Goal: Task Accomplishment & Management: Manage account settings

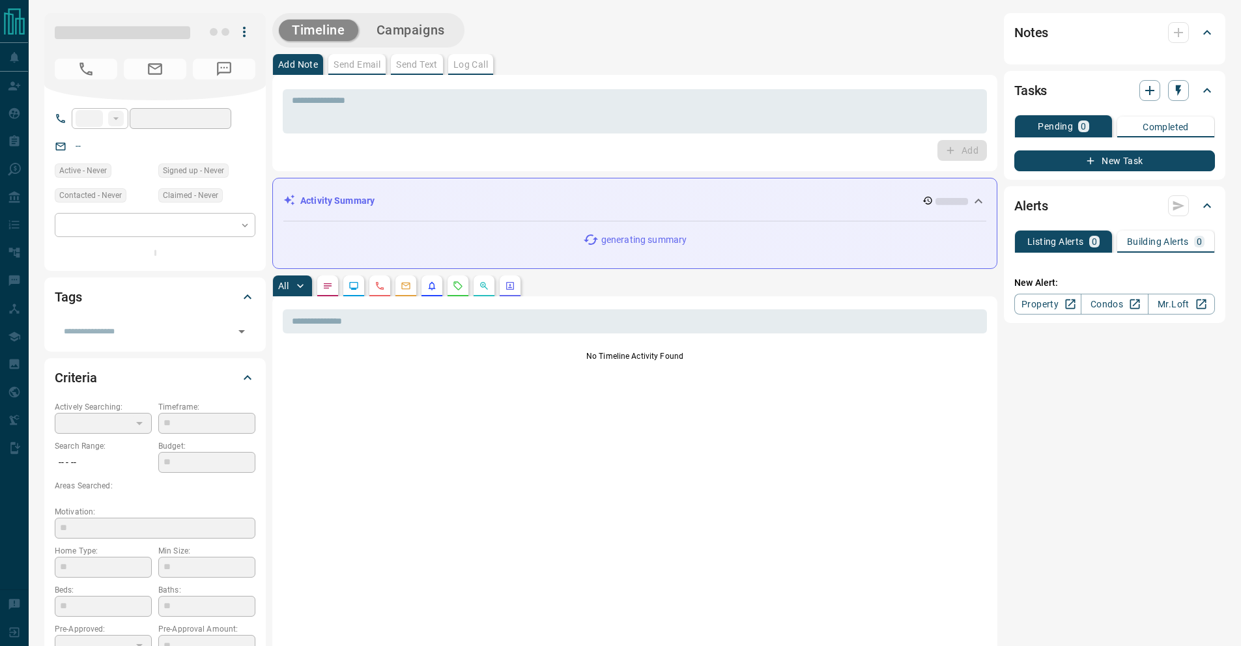
type input "**"
type input "**********"
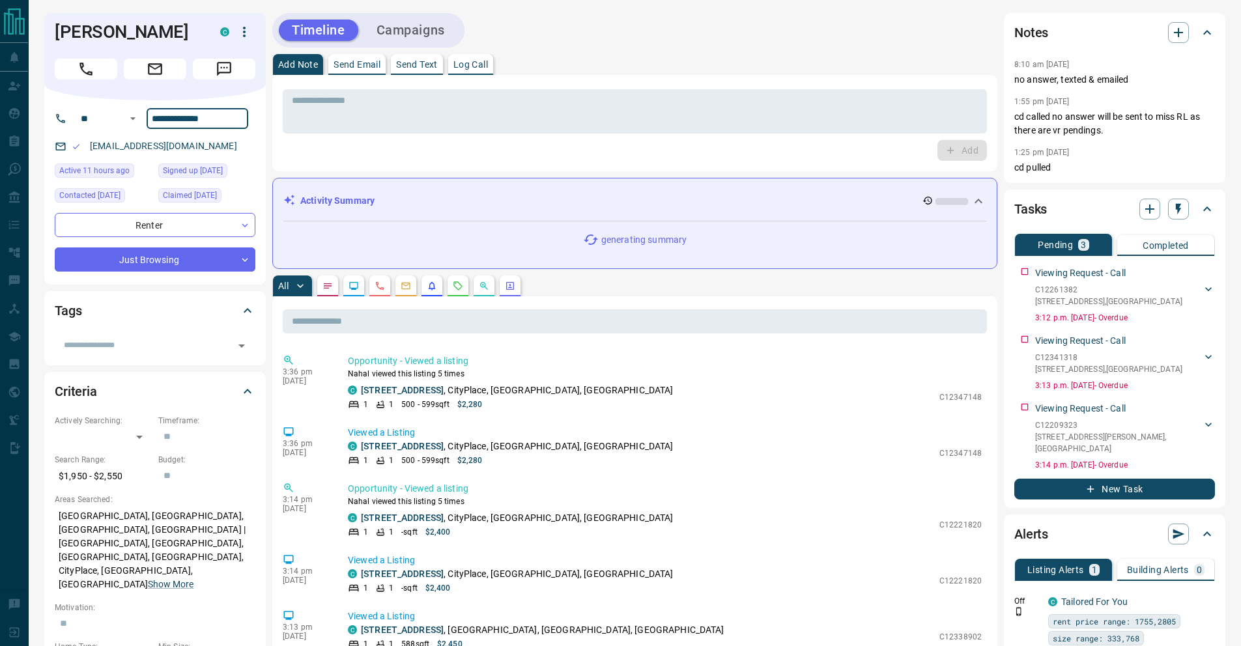
drag, startPoint x: 233, startPoint y: 117, endPoint x: 146, endPoint y: 121, distance: 87.4
click at [147, 121] on input "**********" at bounding box center [198, 118] width 102 height 21
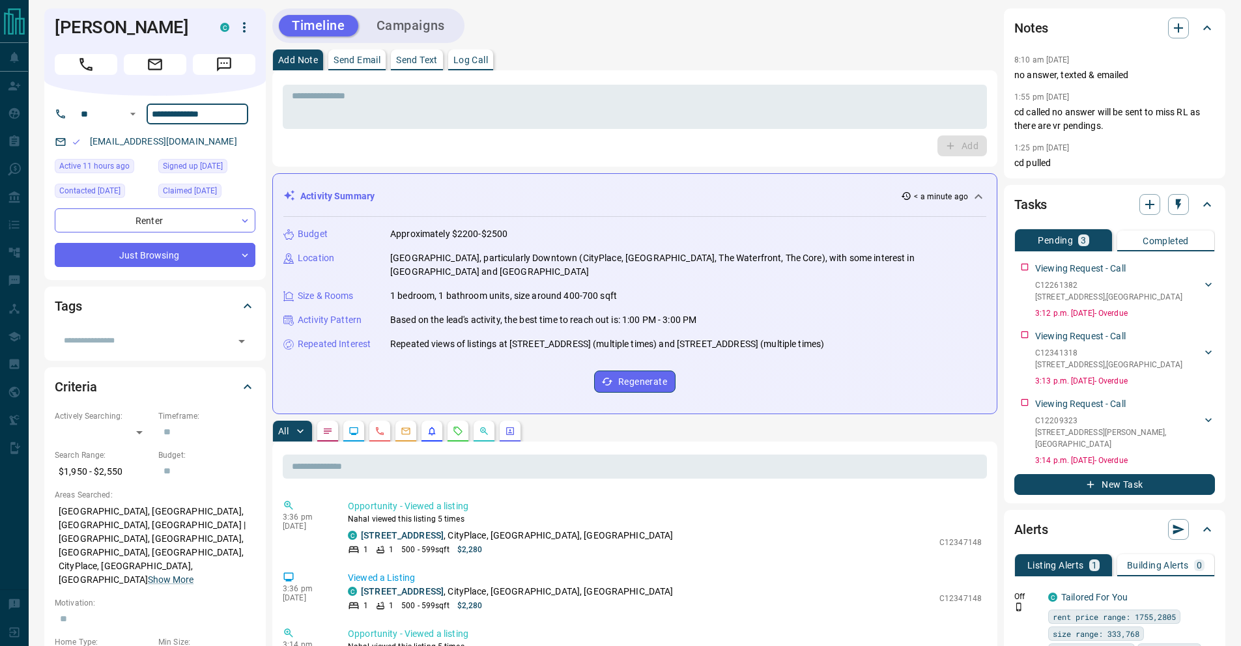
scroll to position [4, 0]
click at [425, 531] on link "[STREET_ADDRESS]" at bounding box center [402, 536] width 83 height 10
click at [569, 108] on textarea at bounding box center [635, 107] width 686 height 33
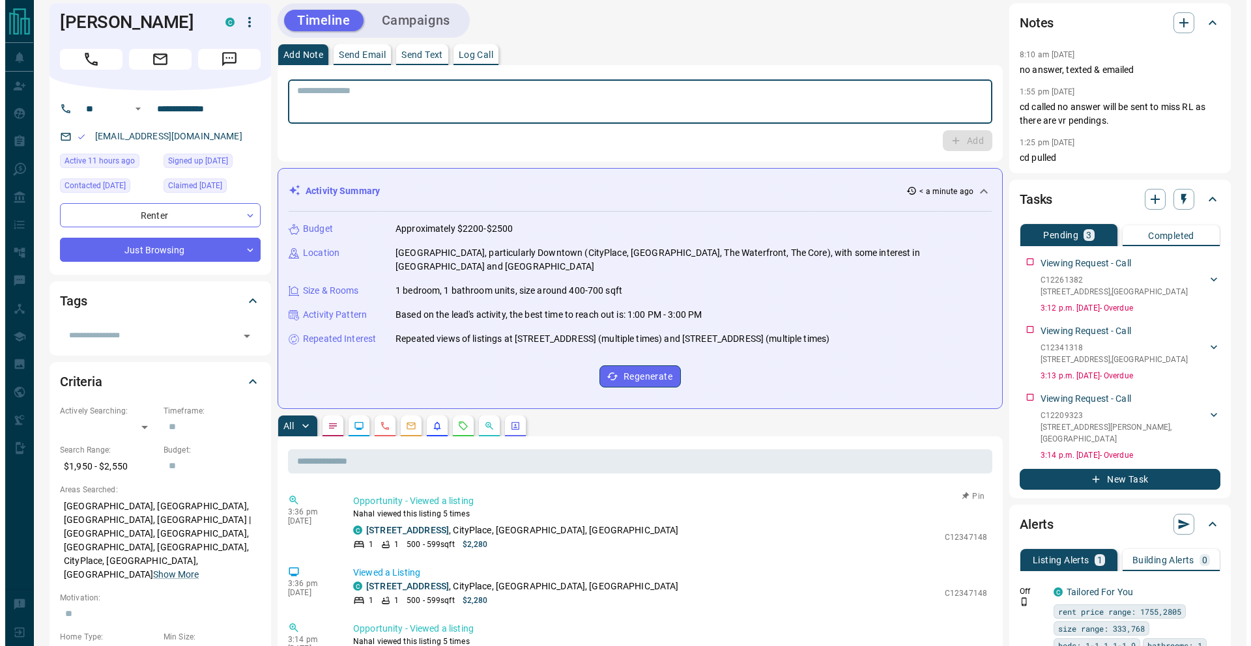
scroll to position [0, 0]
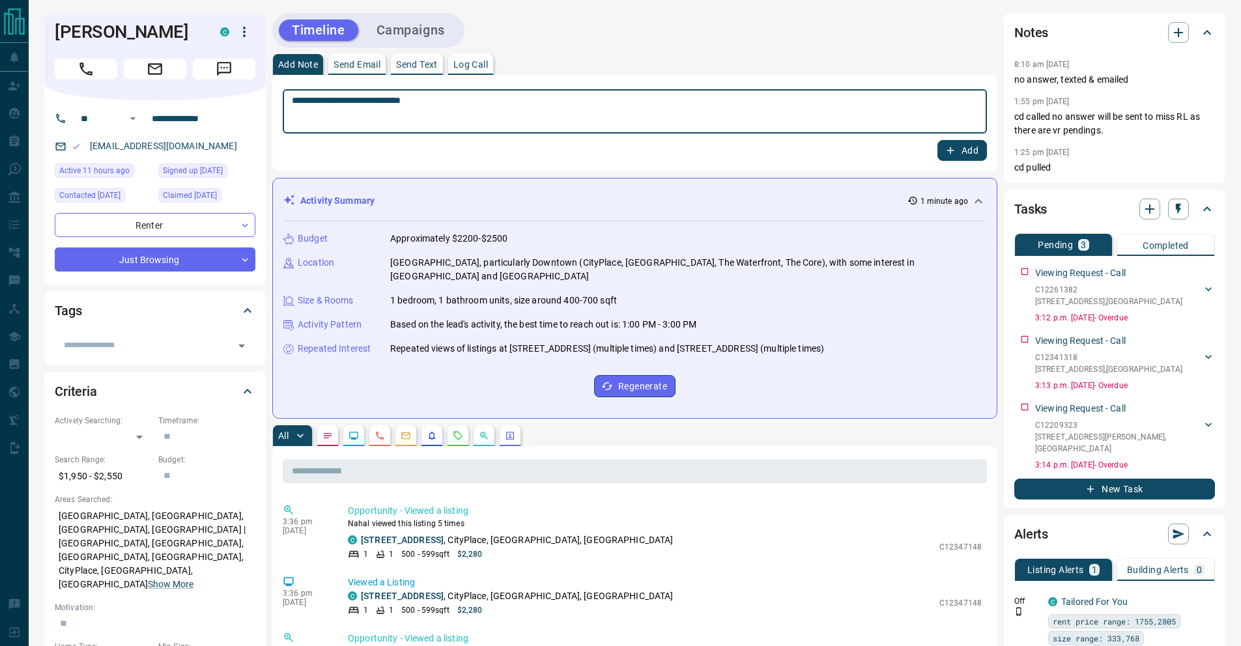
type textarea "**********"
click at [956, 152] on button "Add" at bounding box center [963, 150] width 50 height 21
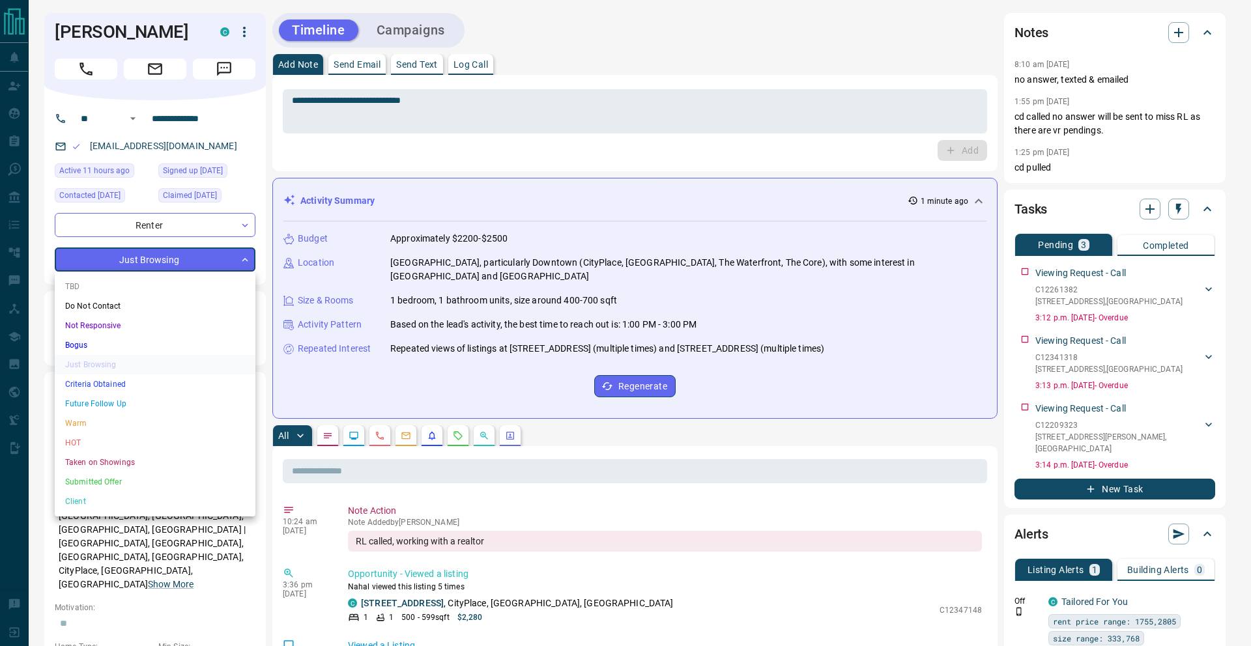
click at [218, 226] on div at bounding box center [625, 323] width 1251 height 646
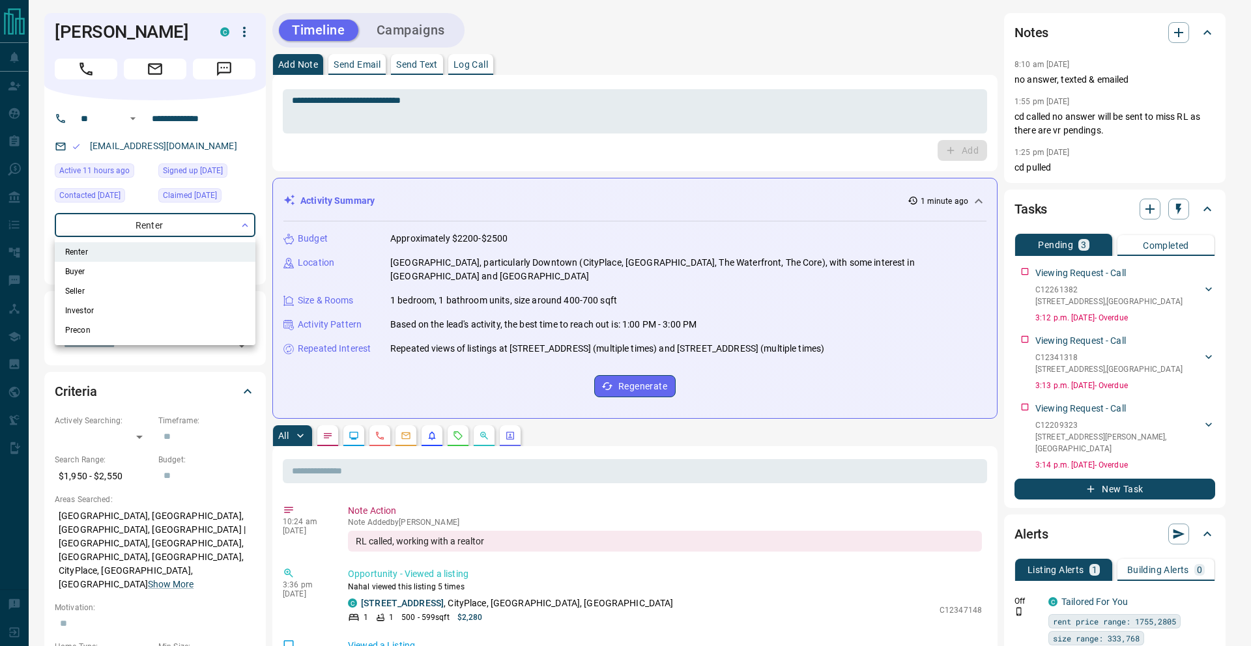
click at [238, 31] on div at bounding box center [625, 323] width 1251 height 646
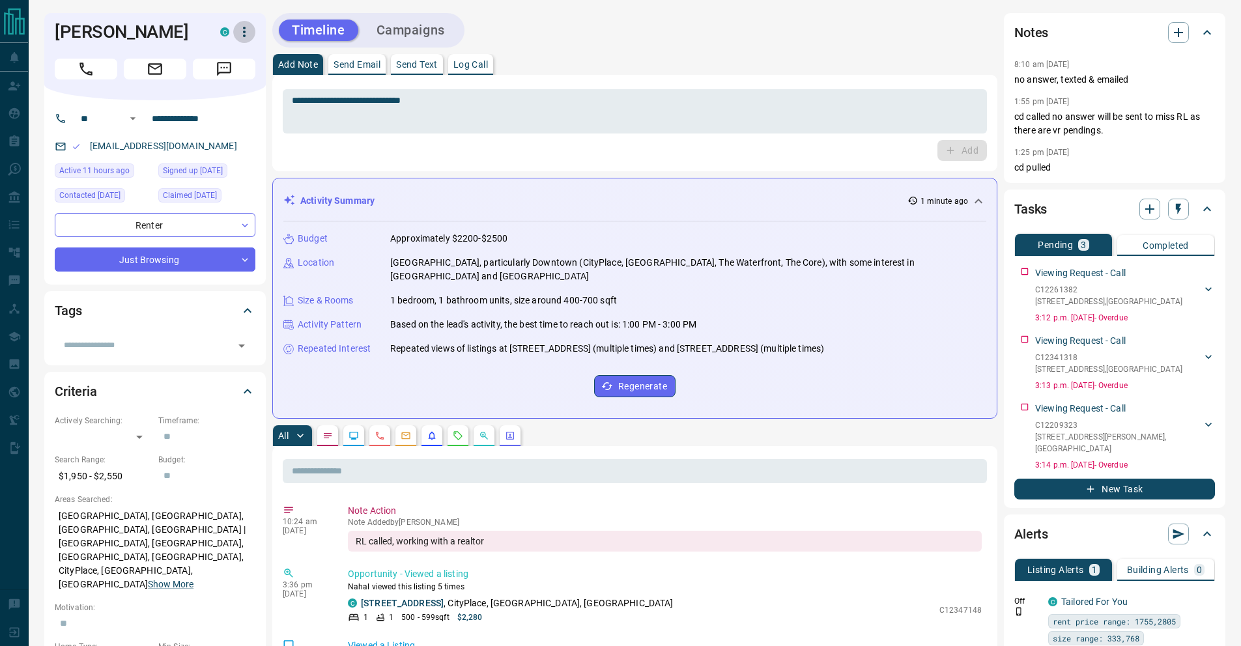
click at [240, 30] on icon "button" at bounding box center [245, 32] width 16 height 16
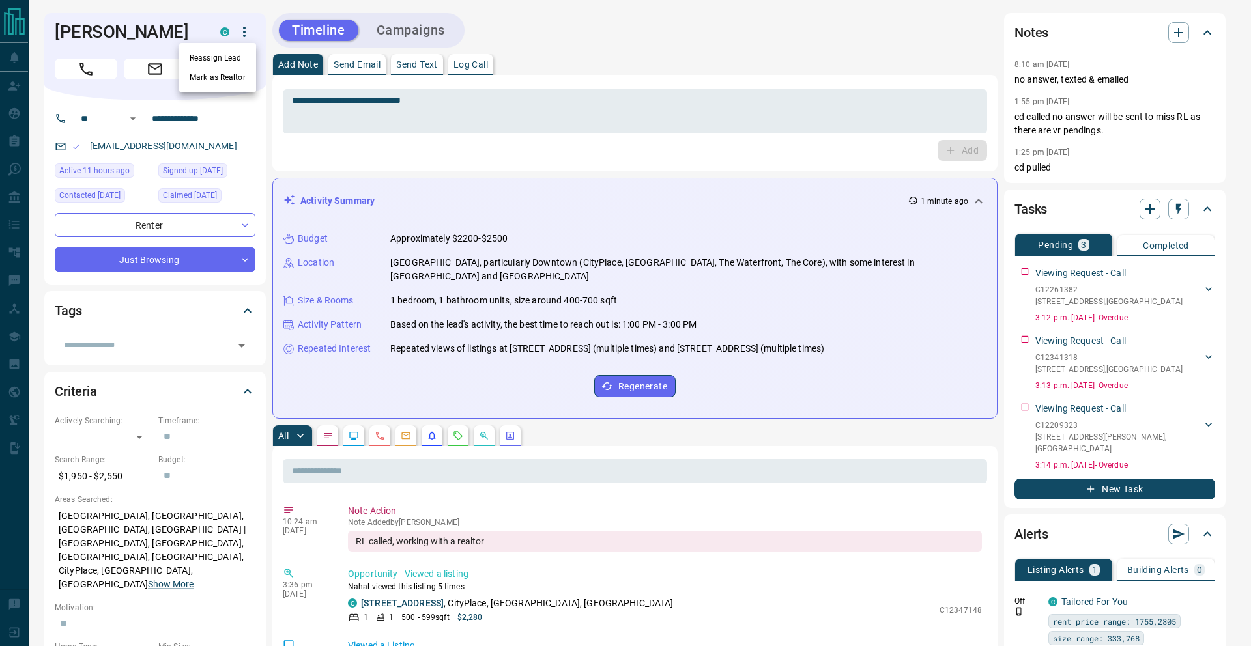
click at [246, 320] on div at bounding box center [625, 323] width 1251 height 646
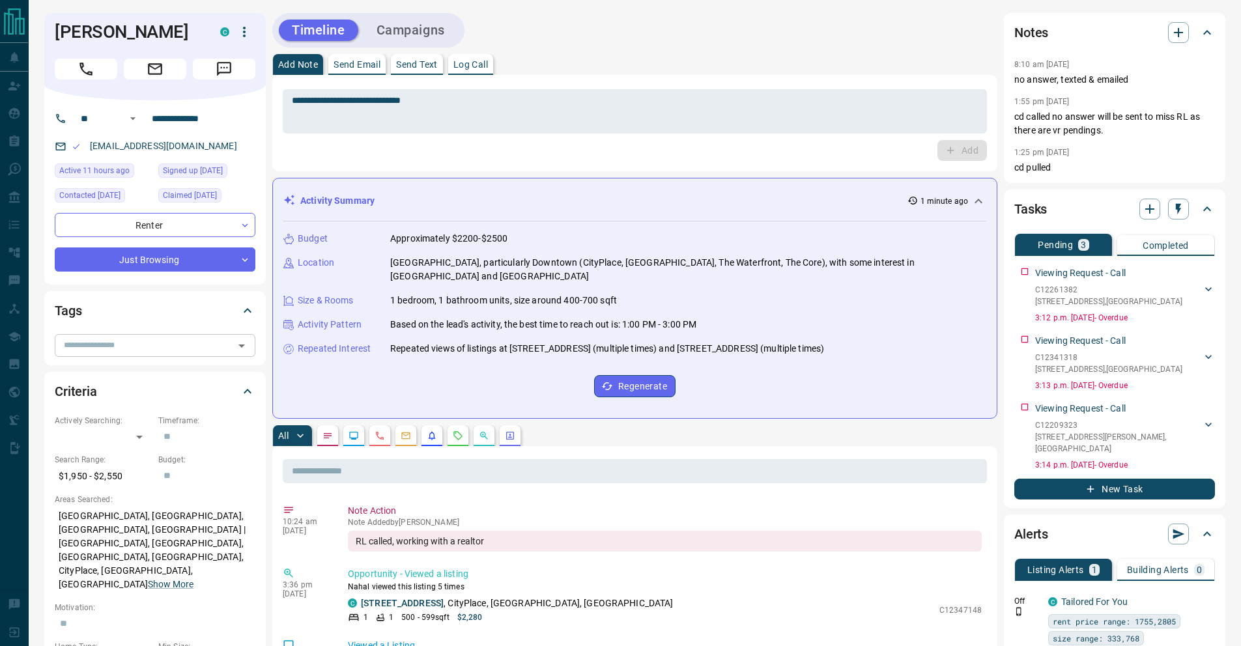
click at [240, 335] on div "​" at bounding box center [155, 345] width 201 height 22
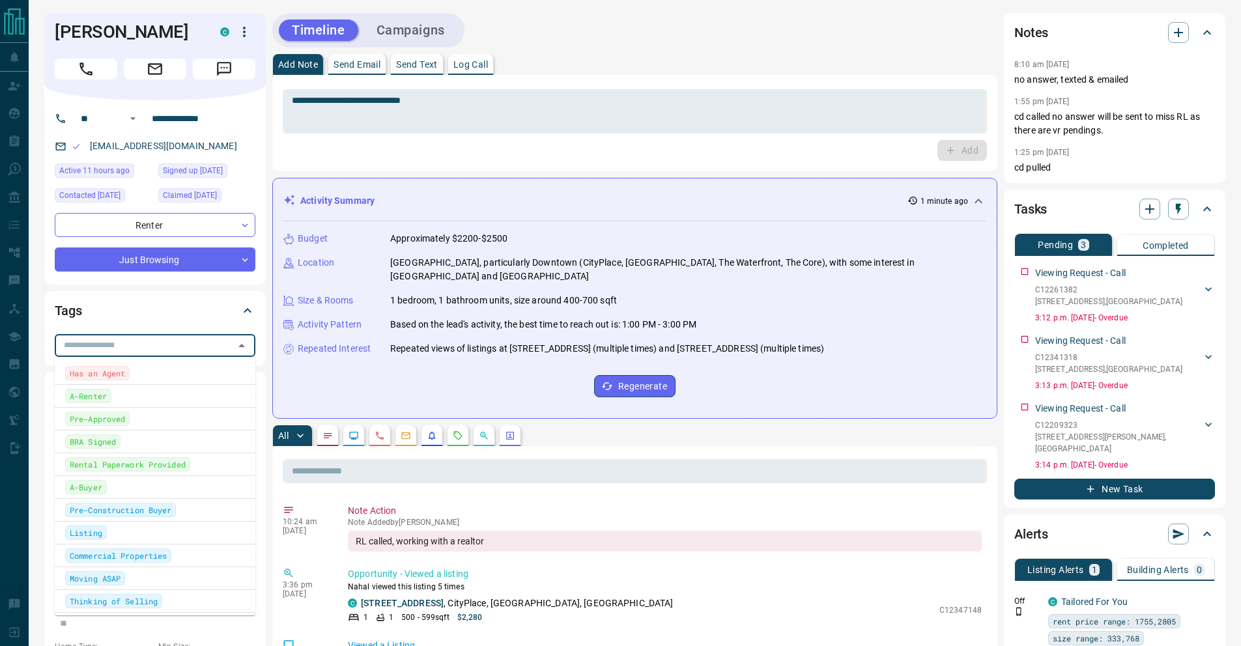
click at [111, 368] on span "Has an Agent" at bounding box center [97, 373] width 55 height 13
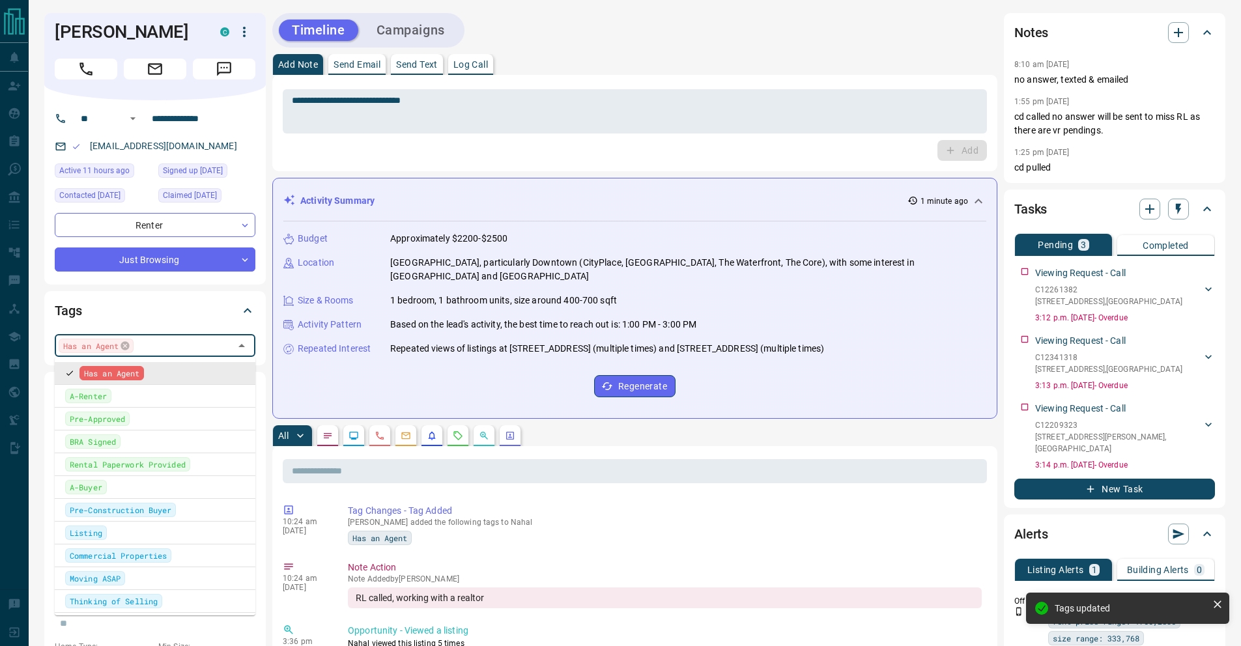
click at [237, 34] on icon "button" at bounding box center [245, 32] width 16 height 16
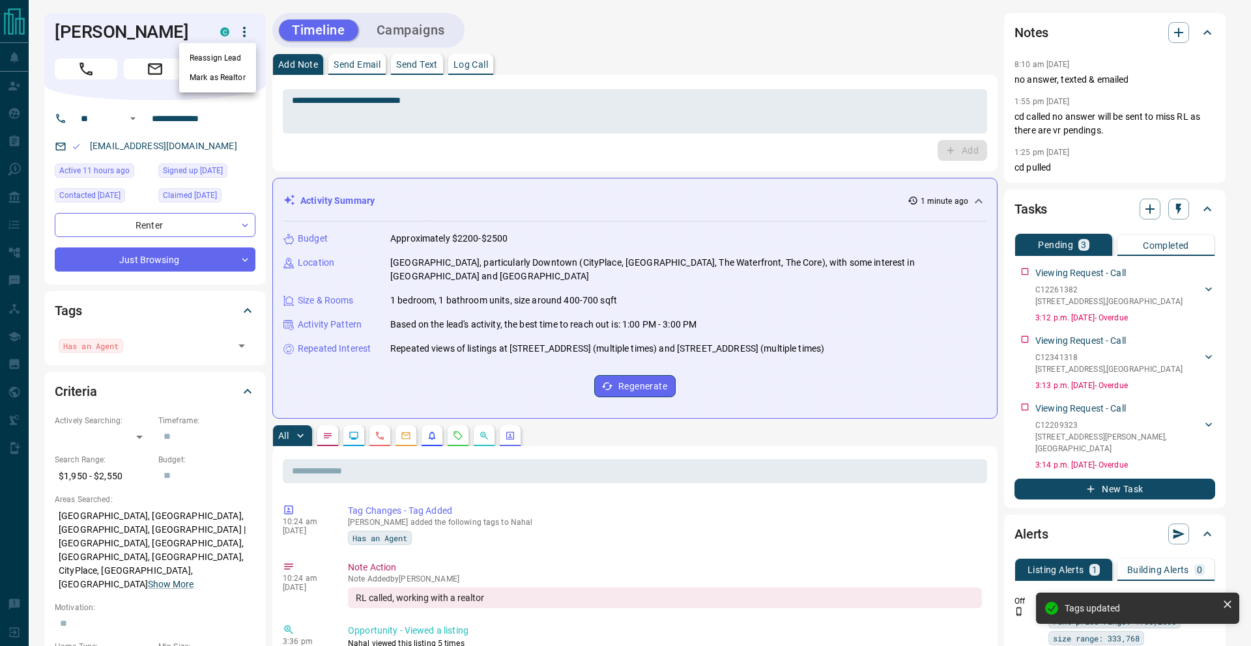
click at [19, 64] on div at bounding box center [625, 323] width 1251 height 646
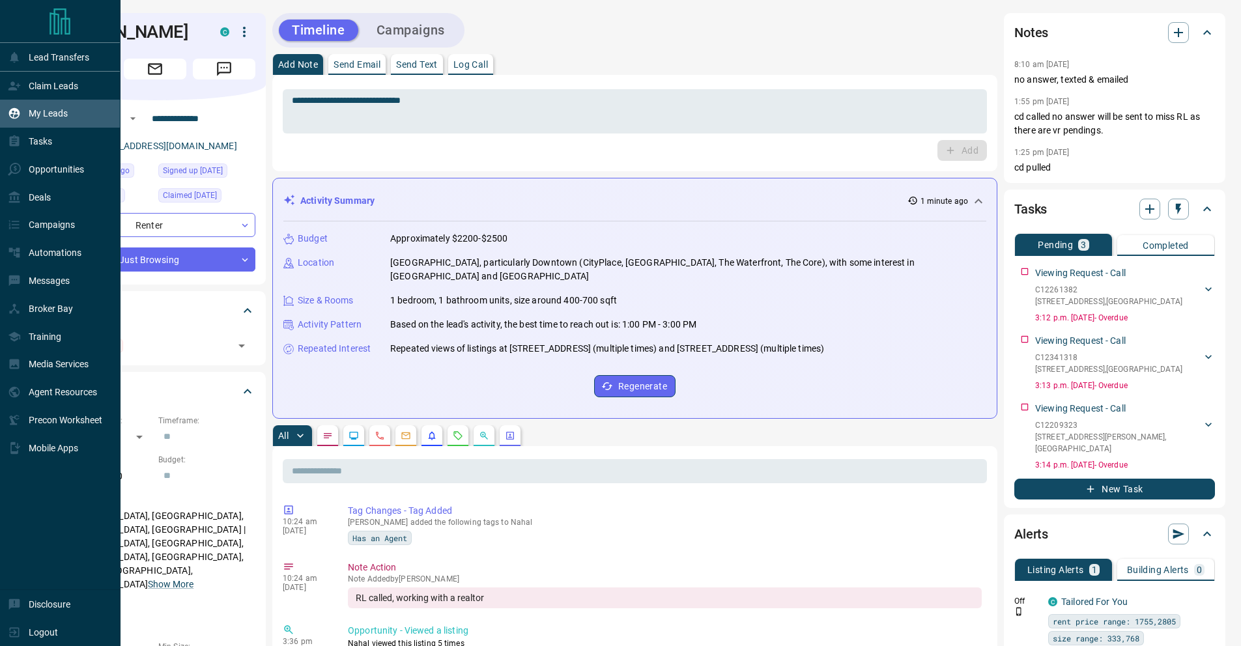
click at [30, 112] on p "My Leads" at bounding box center [48, 113] width 39 height 10
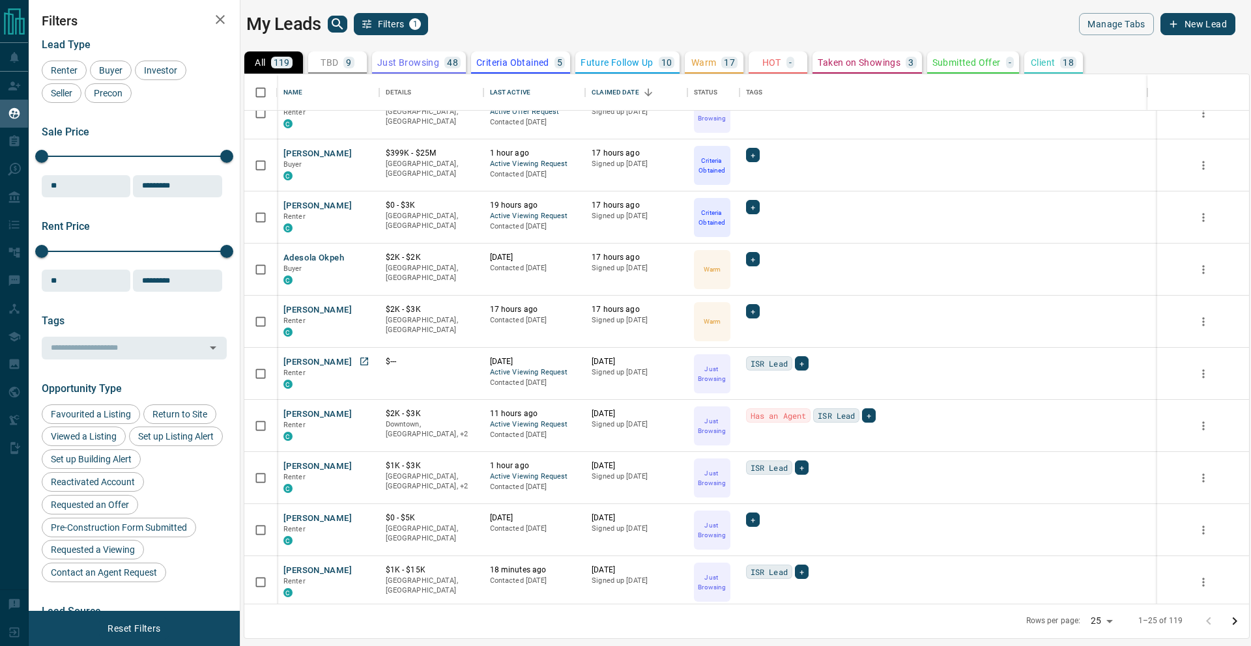
scroll to position [129, 0]
click at [366, 464] on icon "Open in New Tab" at bounding box center [364, 464] width 10 height 10
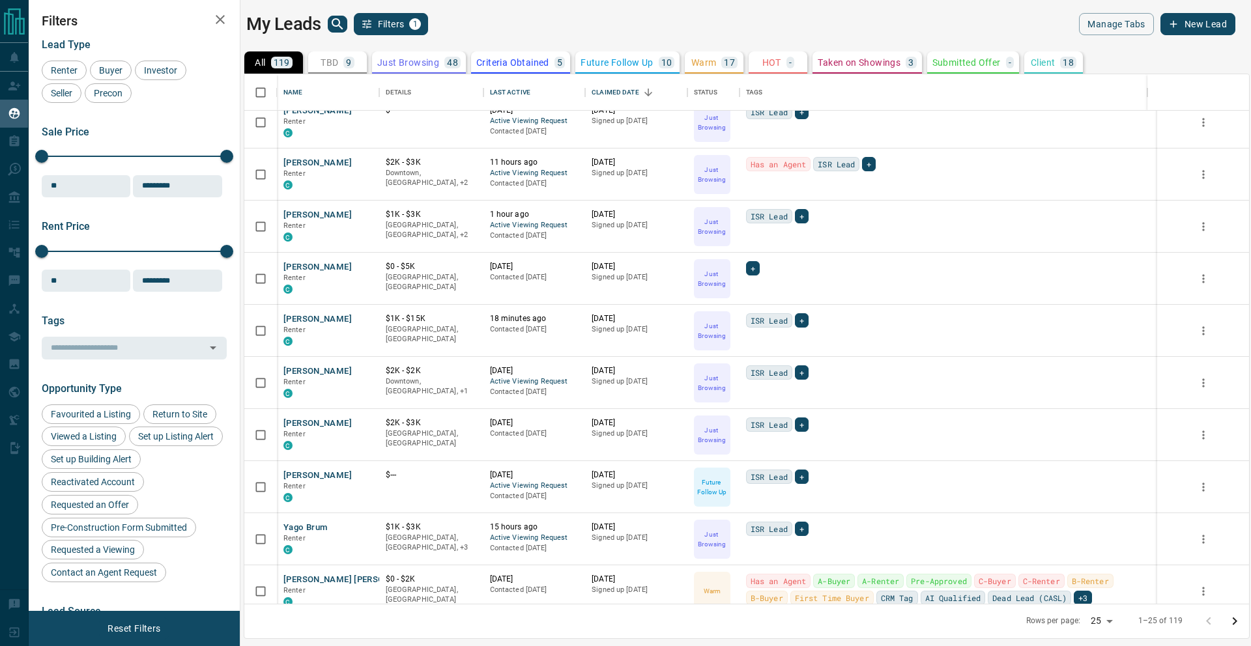
scroll to position [442, 0]
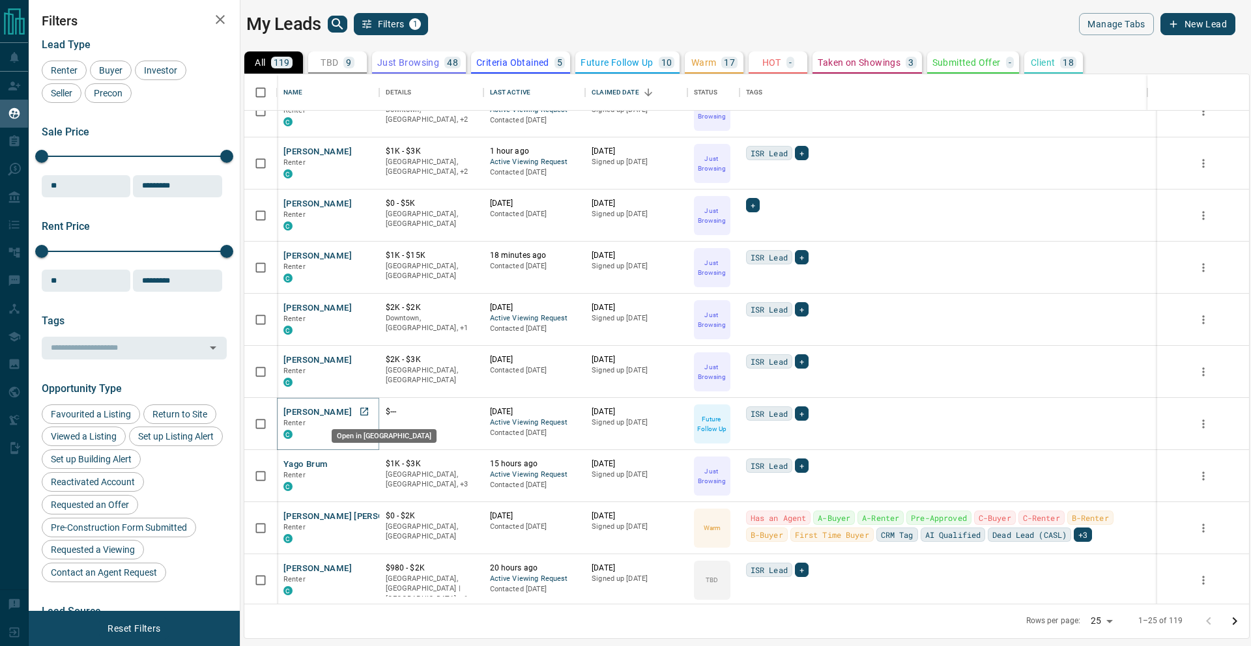
click at [362, 407] on icon "Open in New Tab" at bounding box center [364, 412] width 10 height 10
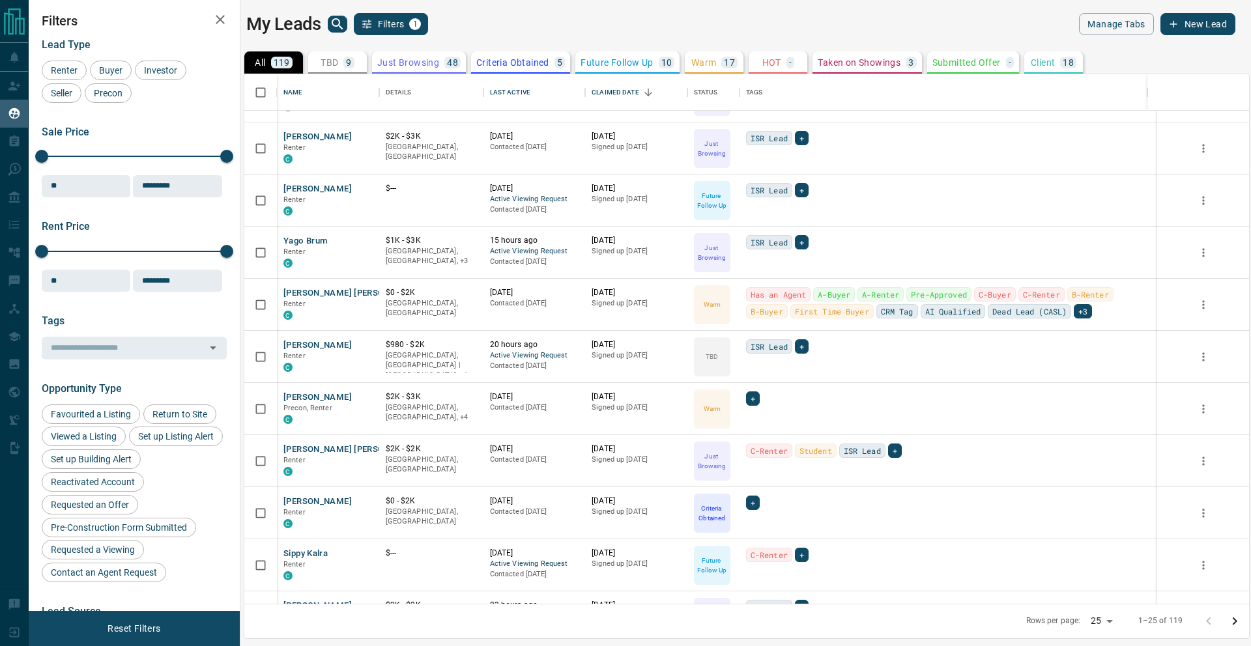
scroll to position [668, 0]
click at [361, 343] on icon "Open in New Tab" at bounding box center [364, 342] width 10 height 10
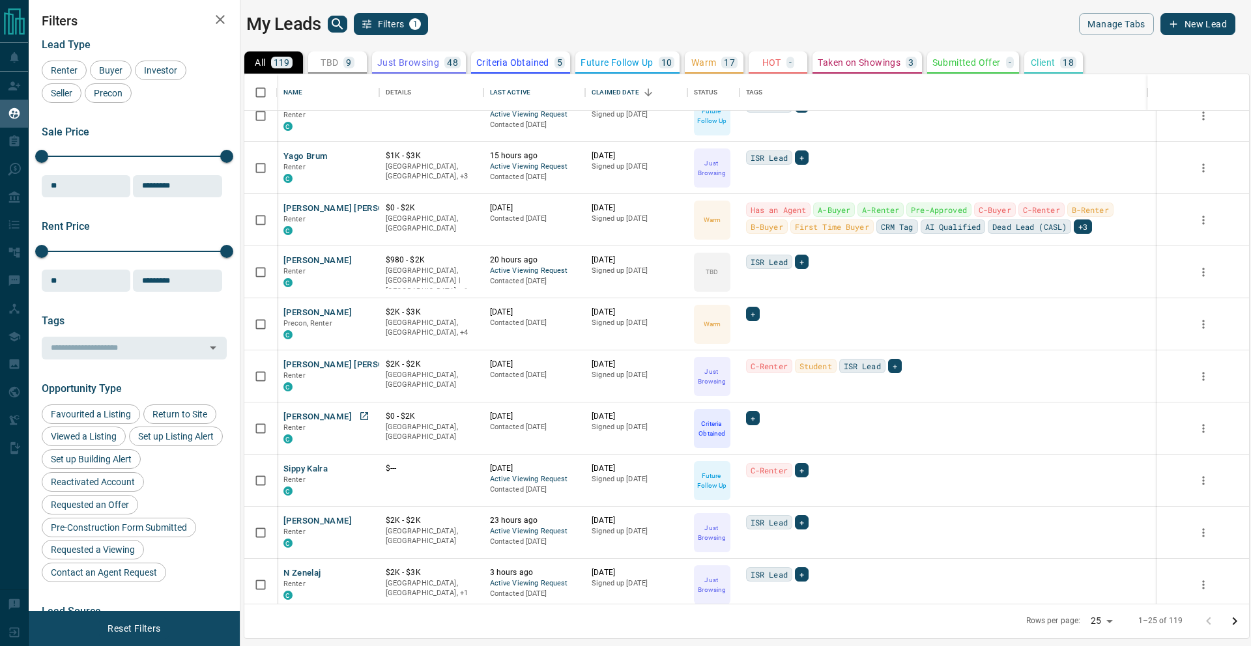
scroll to position [810, 0]
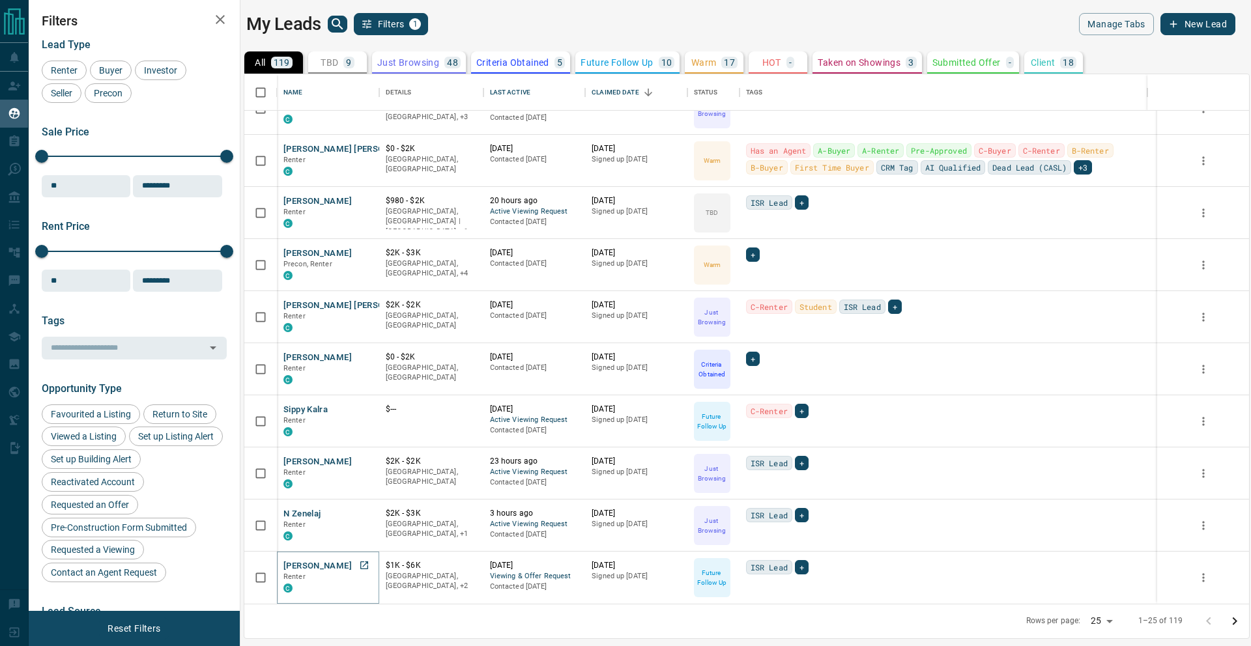
click at [366, 564] on icon "Open in New Tab" at bounding box center [364, 565] width 10 height 10
